Goal: Find specific page/section: Find specific page/section

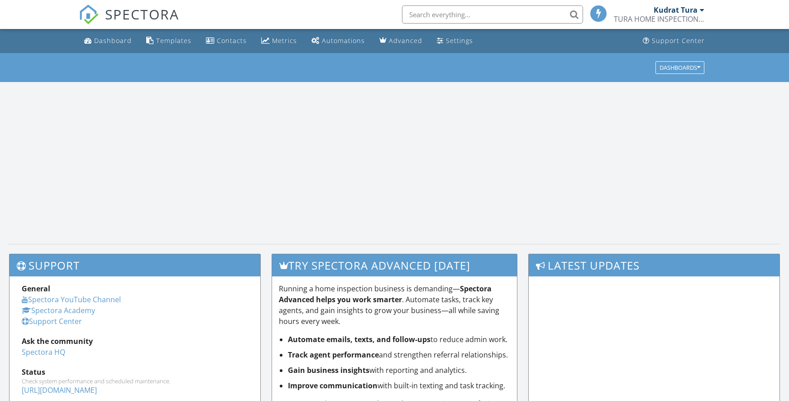
click at [528, 14] on input "text" at bounding box center [492, 14] width 181 height 18
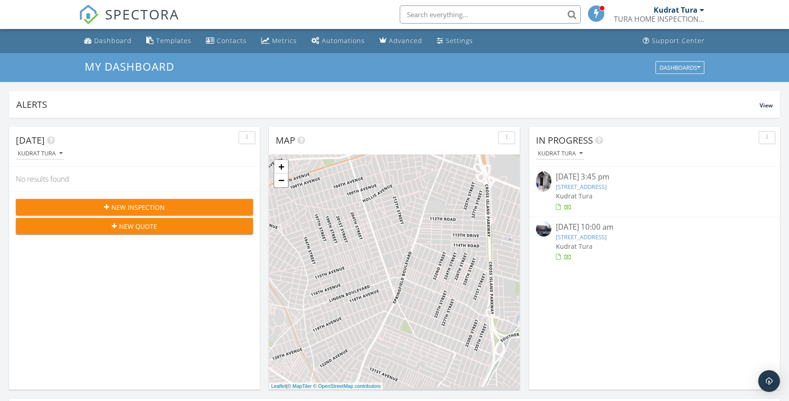
scroll to position [838, 803]
click at [459, 12] on input "text" at bounding box center [490, 14] width 181 height 18
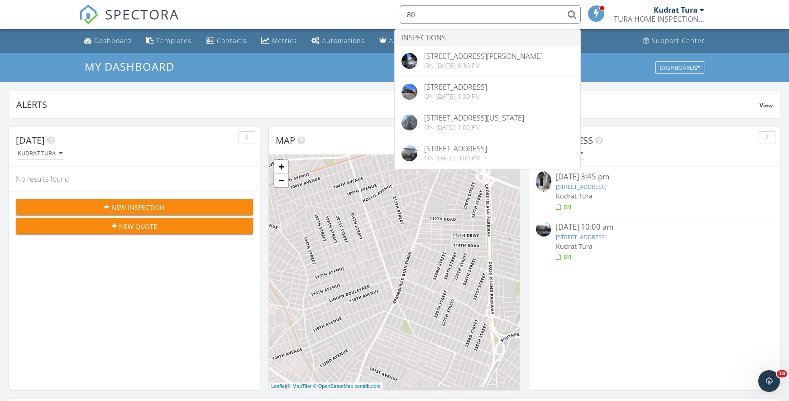
drag, startPoint x: 428, startPoint y: 14, endPoint x: 346, endPoint y: 10, distance: 82.5
click at [346, 10] on div "SPECTORA 80 Inspections 80 Madison Ave, Roslyn Heights, NY 11577 On 06/19/2025 …" at bounding box center [394, 14] width 631 height 29
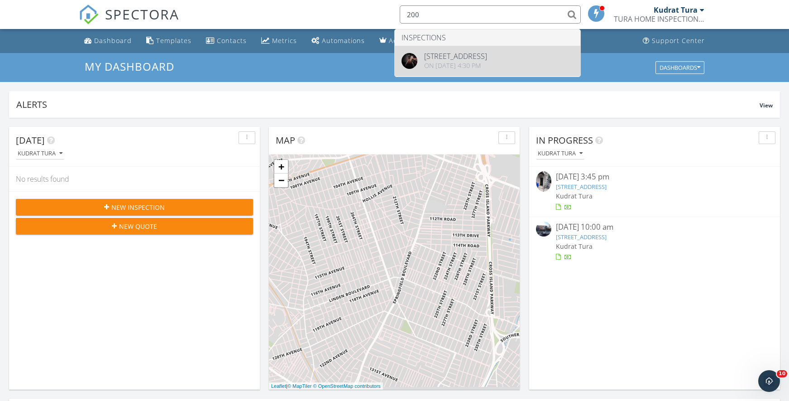
type input "200"
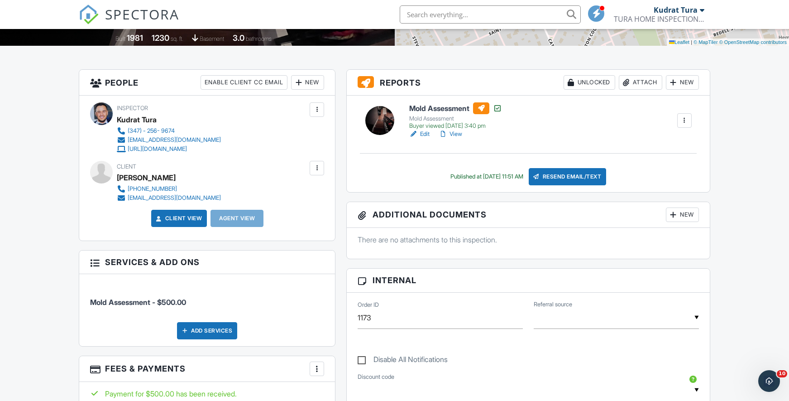
scroll to position [55, 0]
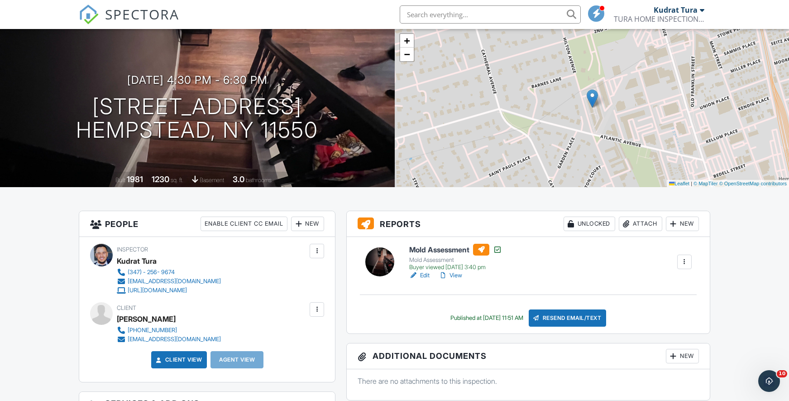
click at [428, 277] on link "Edit" at bounding box center [419, 275] width 20 height 9
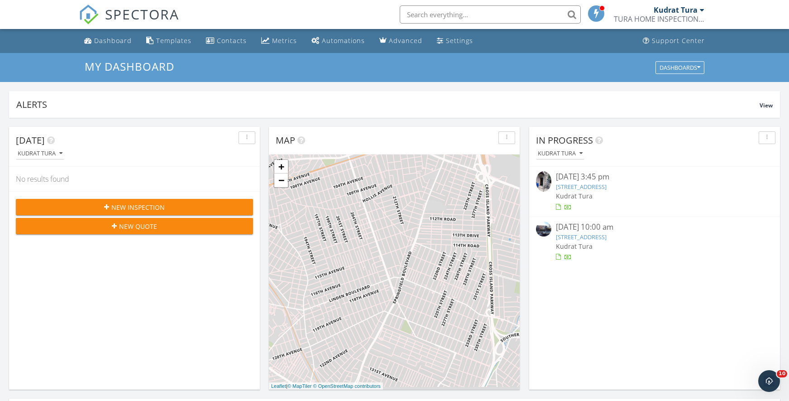
click at [597, 186] on link "[STREET_ADDRESS]" at bounding box center [581, 186] width 51 height 8
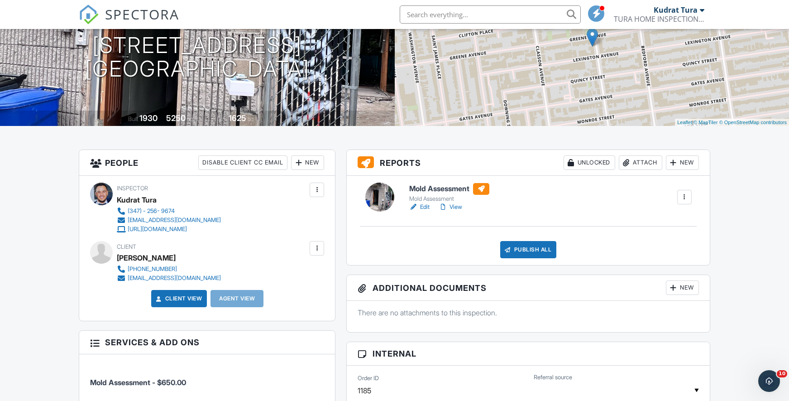
click at [418, 204] on div at bounding box center [413, 206] width 9 height 9
